Goal: Task Accomplishment & Management: Complete application form

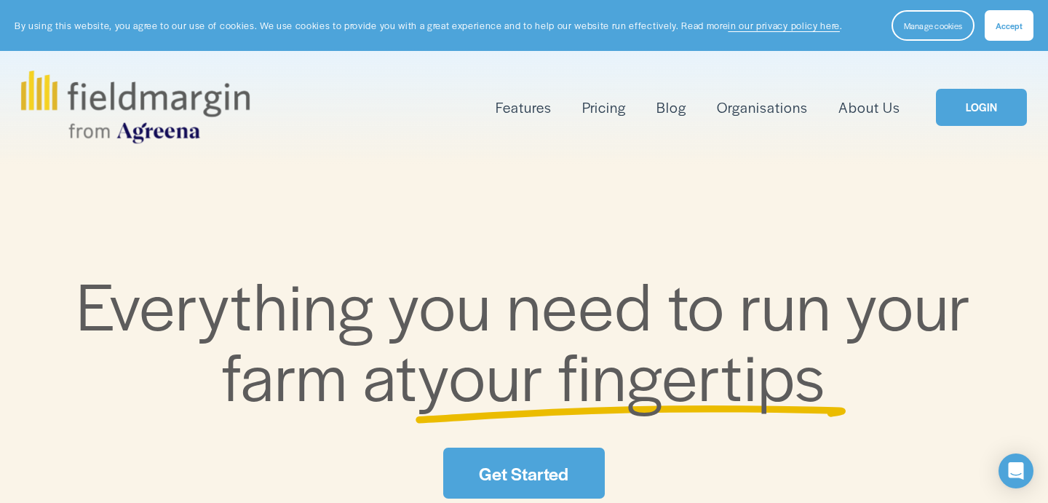
scroll to position [2, 0]
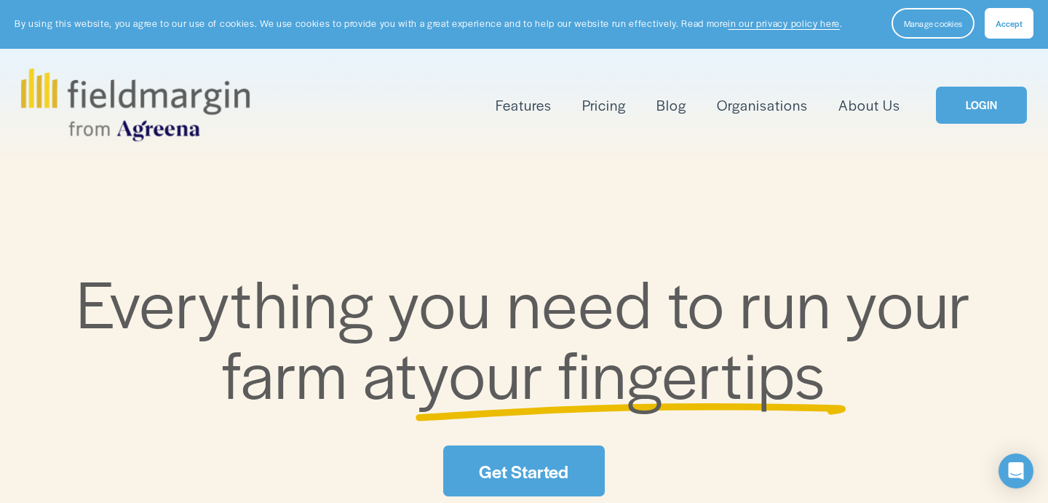
click at [0, 0] on span "Mapping" at bounding box center [0, 0] width 0 height 0
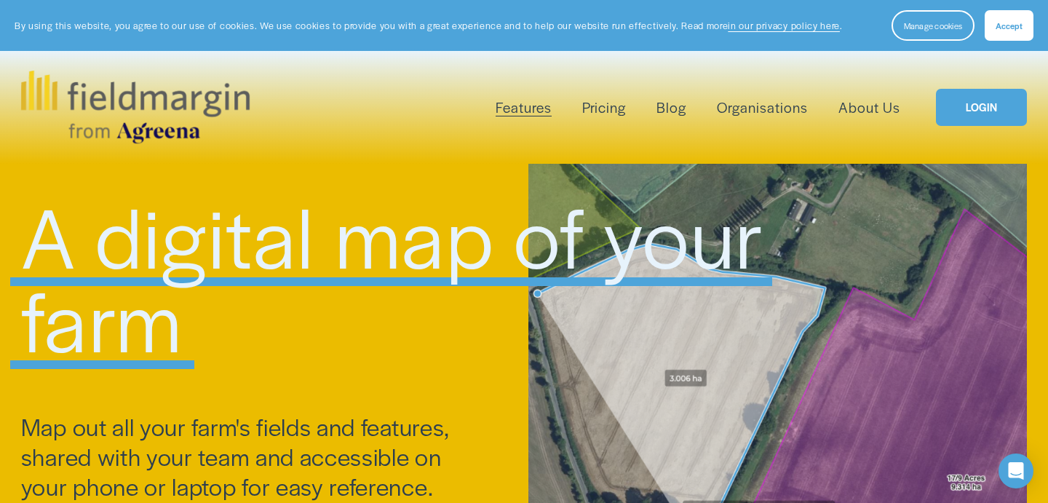
click at [995, 28] on button "Accept" at bounding box center [1008, 25] width 49 height 31
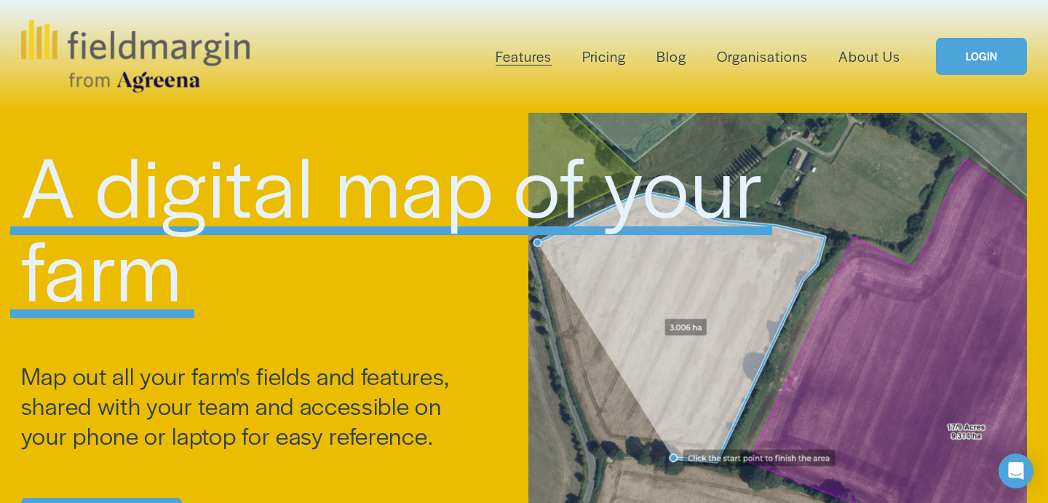
click at [971, 53] on link "LOGIN" at bounding box center [981, 56] width 91 height 37
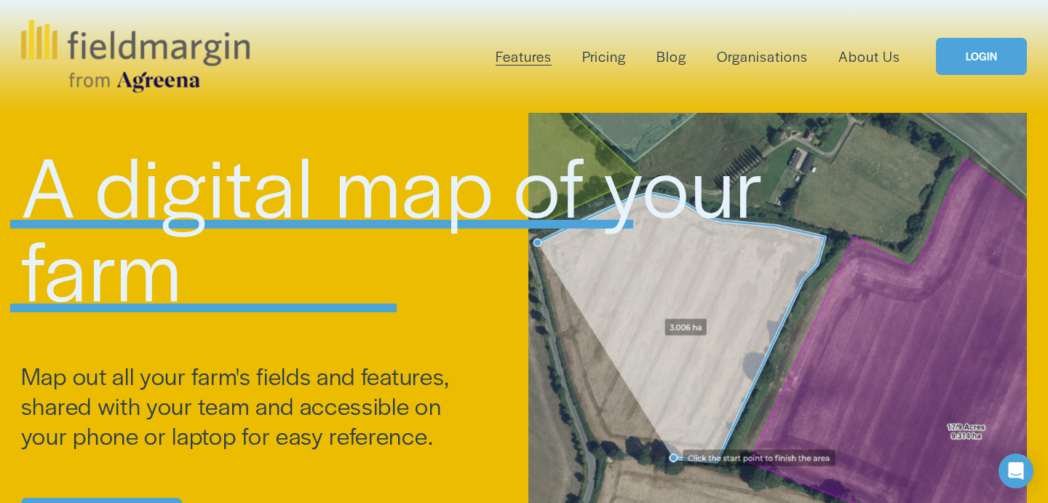
click at [613, 64] on link "Pricing" at bounding box center [604, 56] width 44 height 24
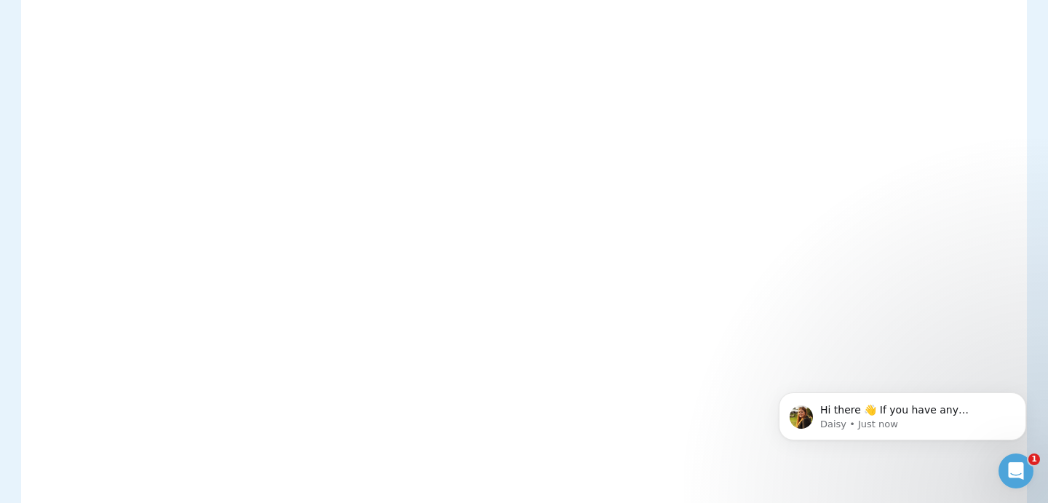
scroll to position [1174, 0]
click at [1023, 394] on icon "Dismiss notification" at bounding box center [1021, 396] width 5 height 5
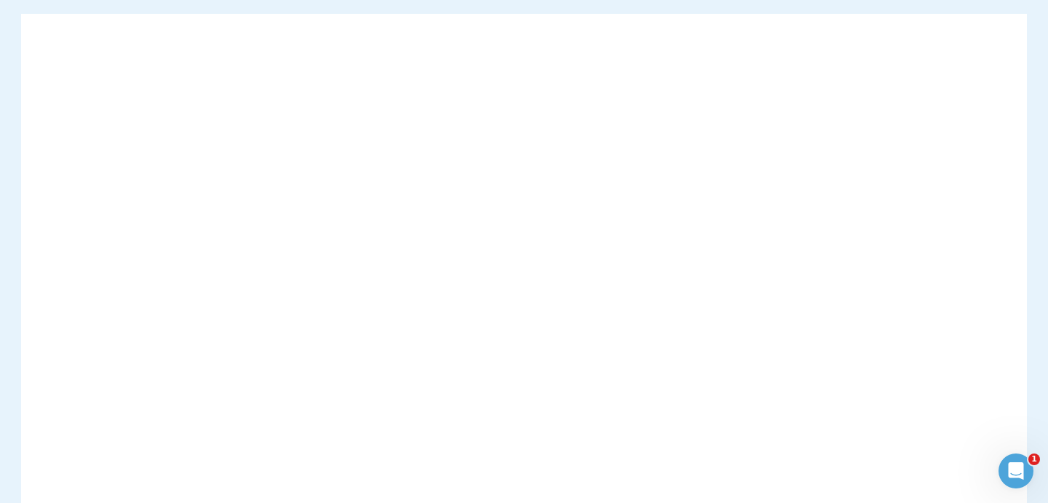
scroll to position [120, 0]
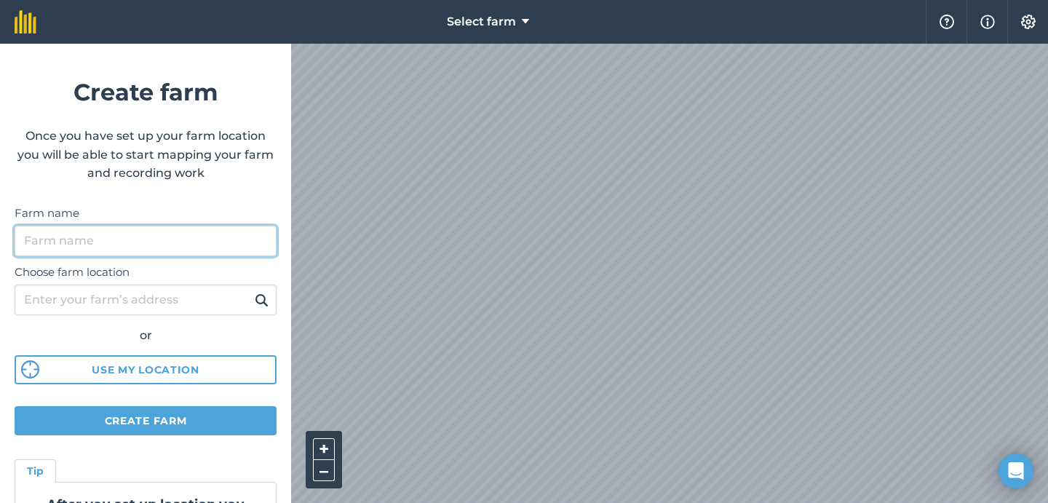
click at [94, 237] on input "Farm name" at bounding box center [146, 241] width 262 height 31
type input "Te [PERSON_NAME]"
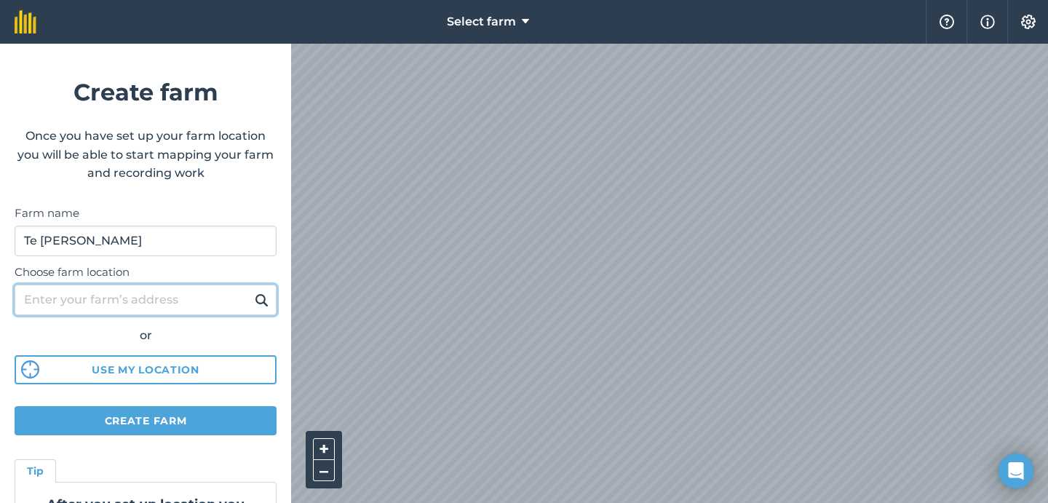
click at [74, 300] on input "Choose farm location" at bounding box center [146, 299] width 262 height 31
type input "r"
click at [146, 301] on input "Choose farm location" at bounding box center [146, 299] width 262 height 31
paste input "[STREET_ADDRESS]"
type input "[STREET_ADDRESS]"
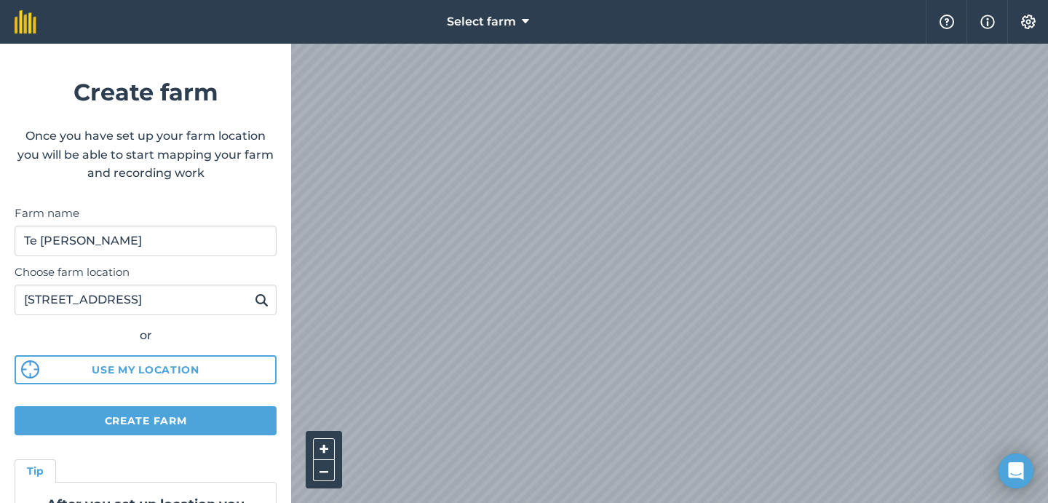
click at [259, 303] on img at bounding box center [262, 299] width 14 height 17
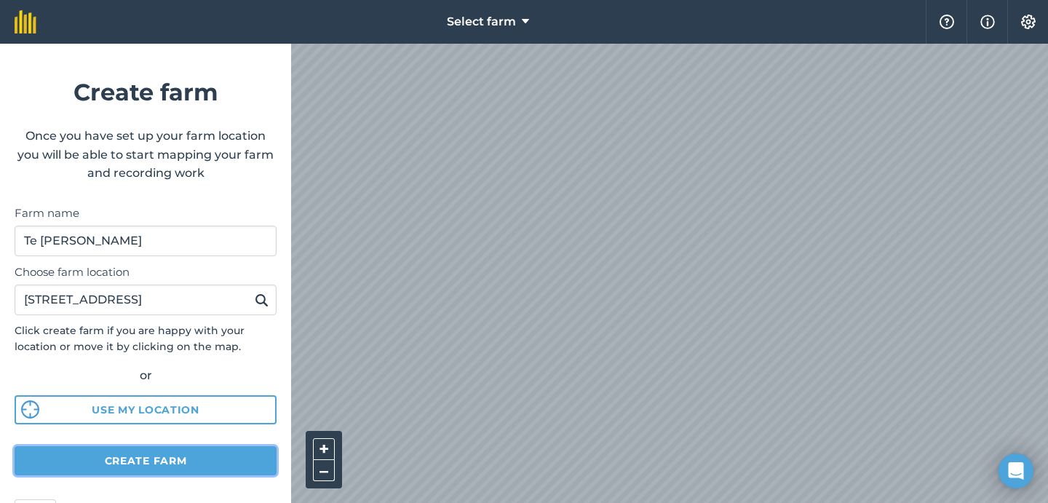
click at [100, 460] on button "Create farm" at bounding box center [146, 460] width 262 height 29
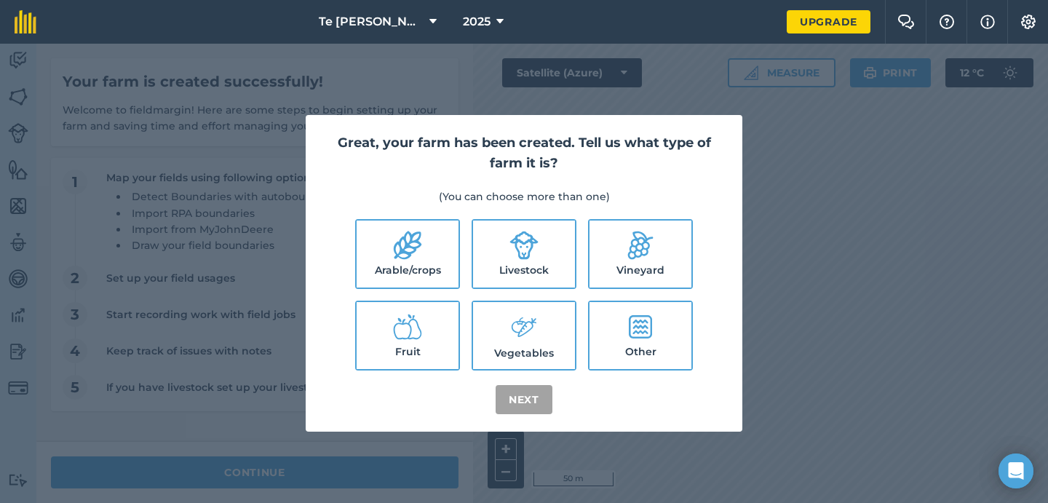
click at [648, 316] on icon at bounding box center [640, 326] width 23 height 23
checkbox input "true"
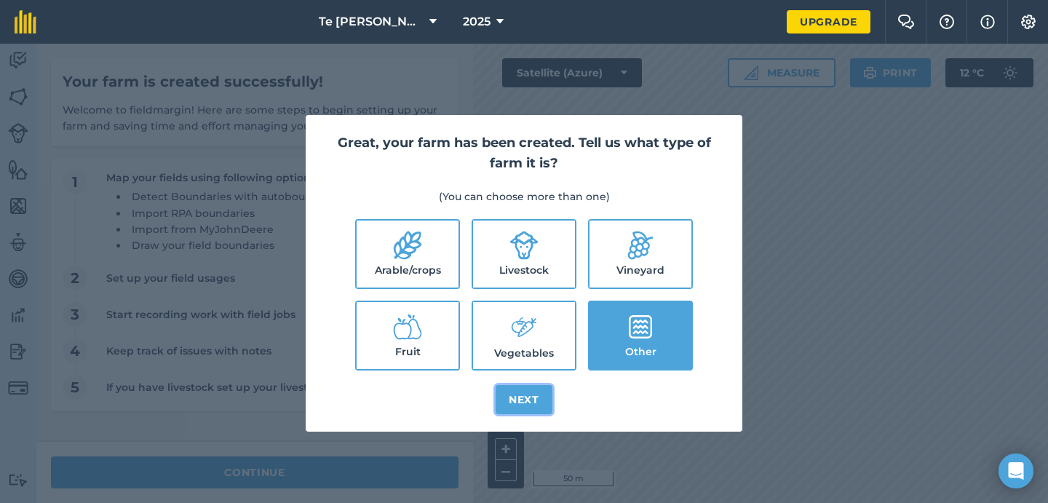
click at [532, 388] on button "Next" at bounding box center [523, 399] width 57 height 29
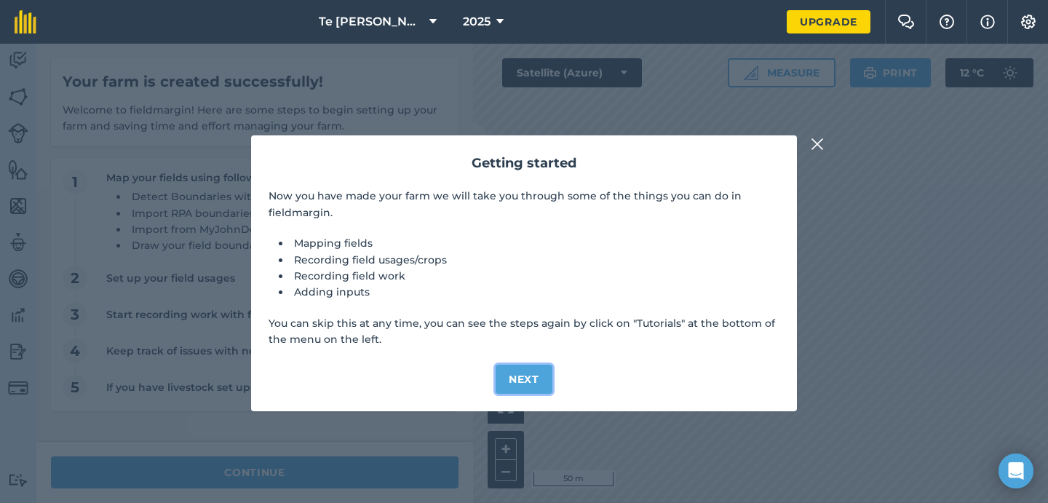
click at [531, 372] on button "Next" at bounding box center [523, 378] width 57 height 29
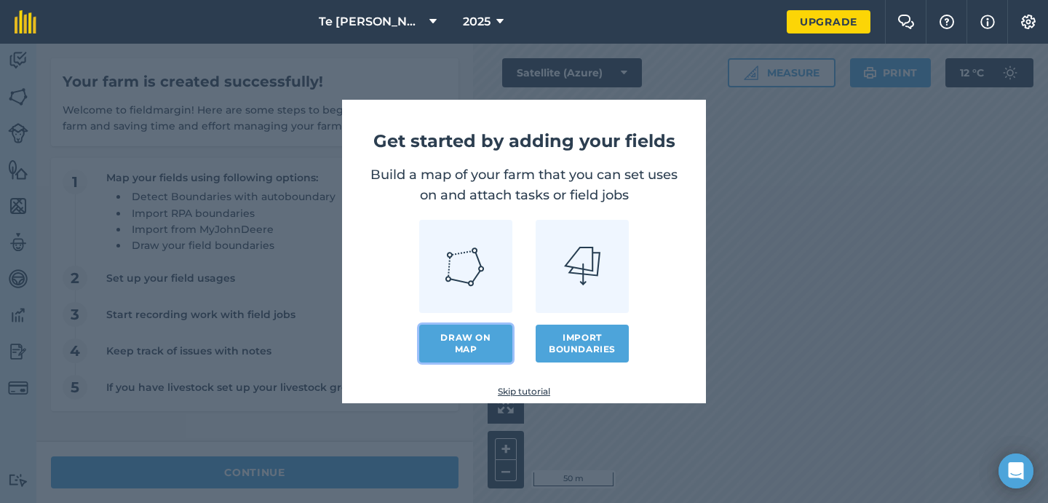
click at [488, 350] on link "Draw on map" at bounding box center [465, 343] width 93 height 38
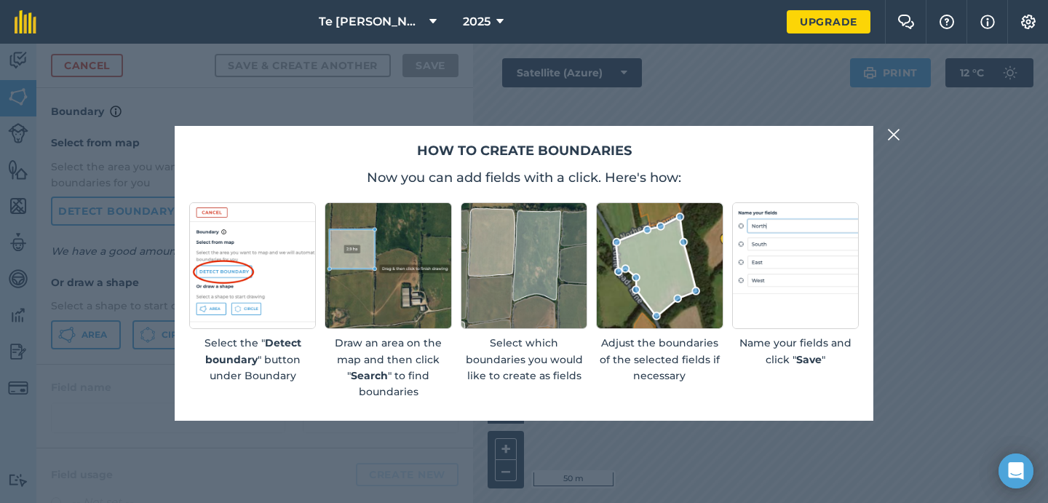
click at [895, 136] on img at bounding box center [893, 134] width 13 height 17
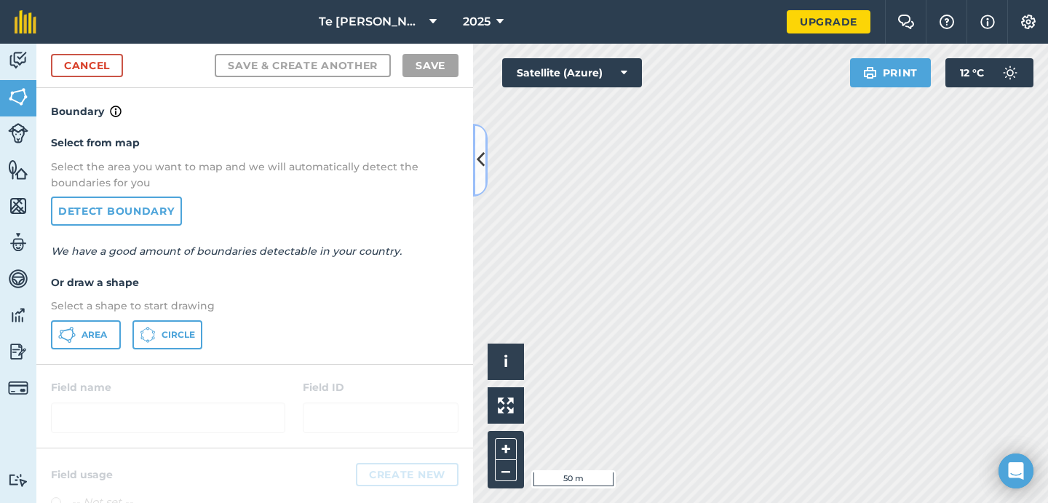
click at [484, 156] on button at bounding box center [480, 160] width 15 height 73
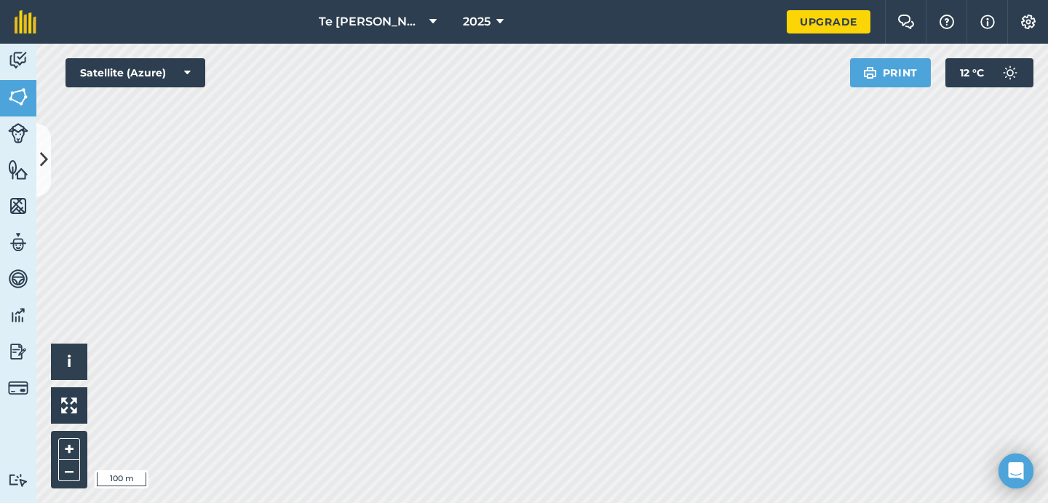
click at [609, 0] on html "Te [PERSON_NAME] 2025 Upgrade Farm Chat Help Info Settings Map printing is not …" at bounding box center [524, 251] width 1048 height 503
click at [556, 9] on div "Te [PERSON_NAME] 2025 Upgrade Farm Chat Help Info Settings Map printing is not …" at bounding box center [524, 251] width 1048 height 503
click at [509, 27] on div "Te [PERSON_NAME] 2025 Upgrade Farm Chat Help Info Settings Map printing is not …" at bounding box center [524, 251] width 1048 height 503
click at [498, 502] on html "Te [PERSON_NAME] 2025 Upgrade Farm Chat Help Info Settings Map printing is not …" at bounding box center [524, 251] width 1048 height 503
